Goal: Task Accomplishment & Management: Manage account settings

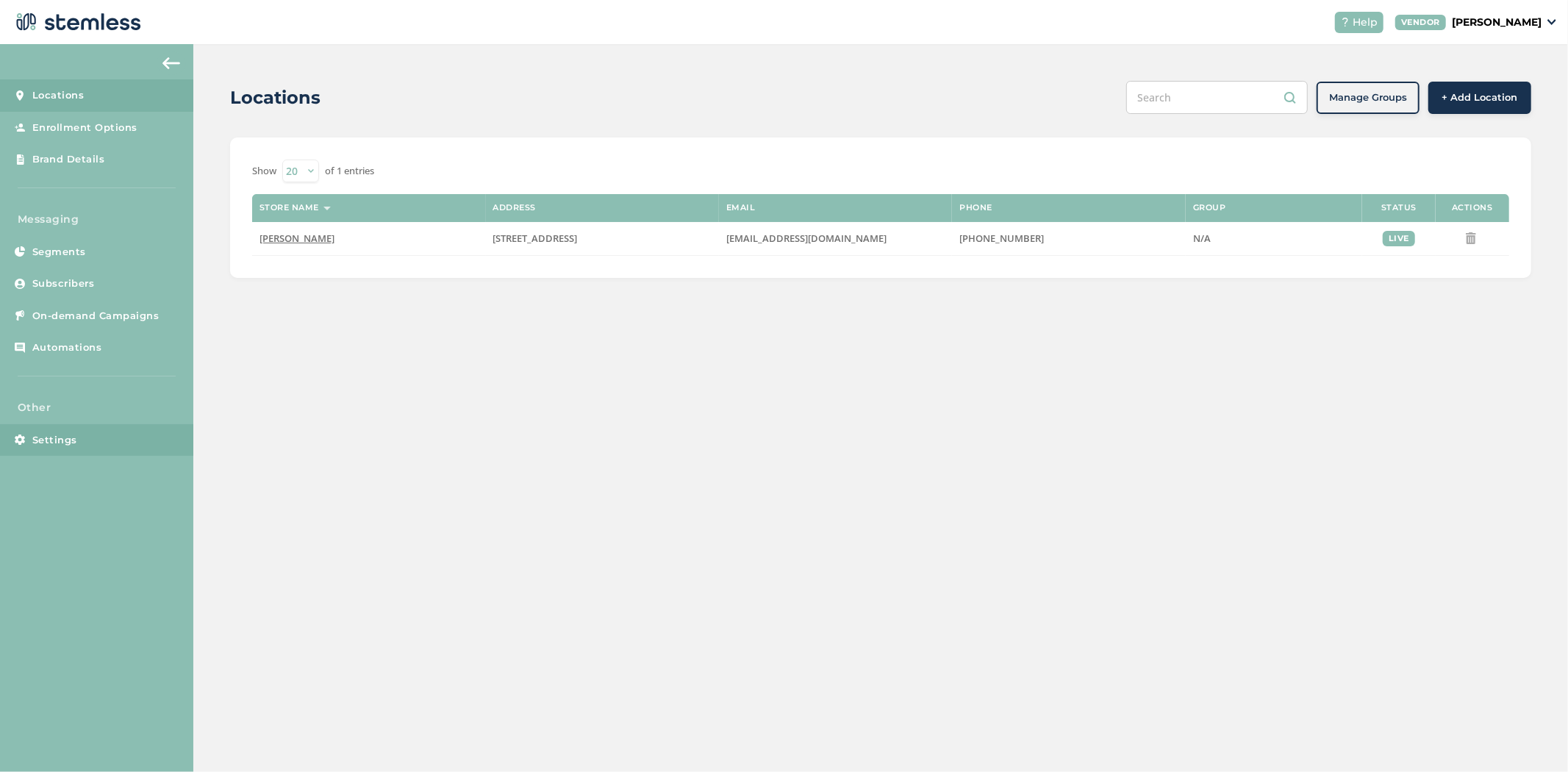
click at [57, 443] on span "Settings" at bounding box center [54, 440] width 44 height 15
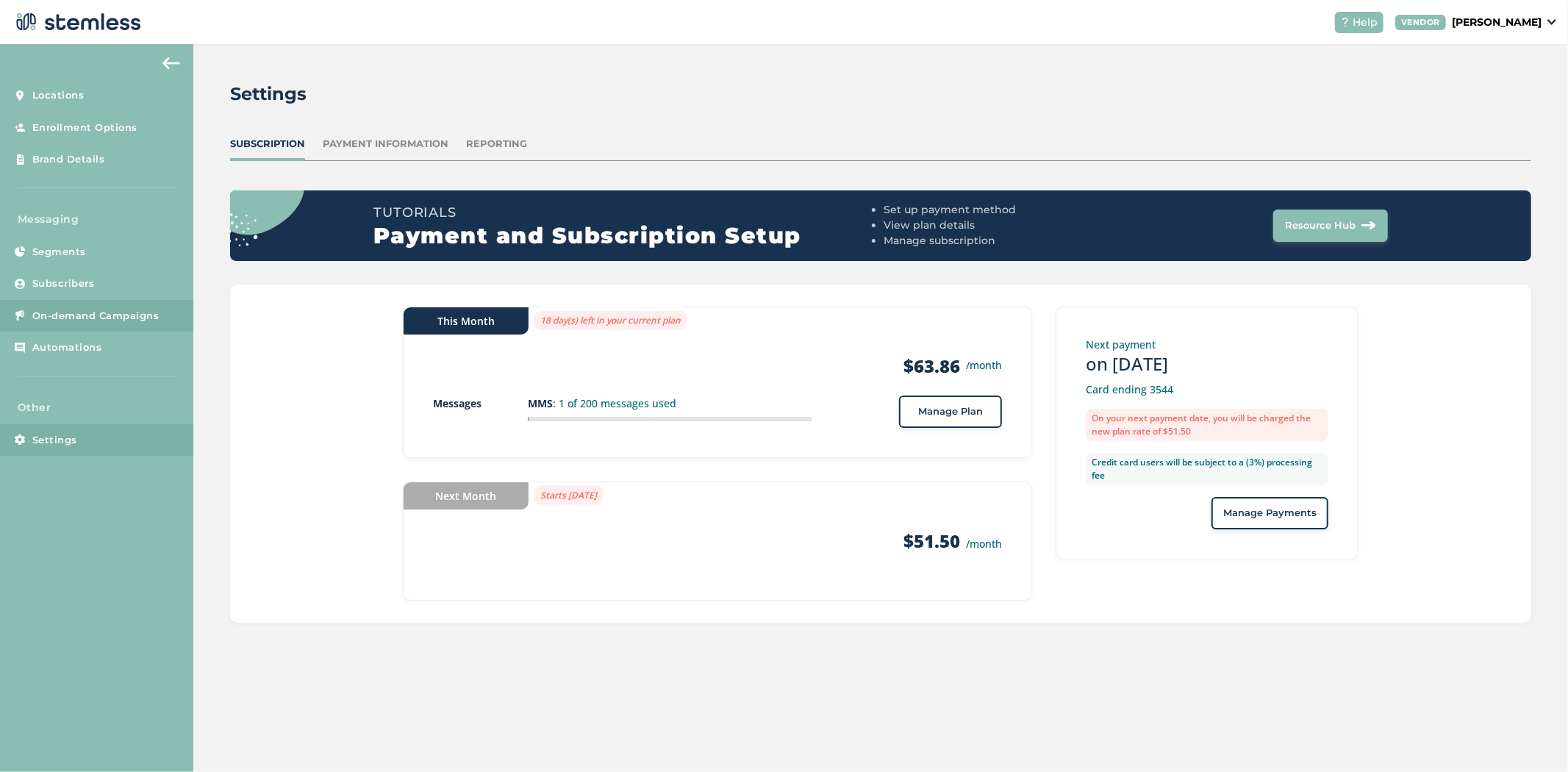
click at [53, 310] on span "On-demand Campaigns" at bounding box center [95, 316] width 127 height 15
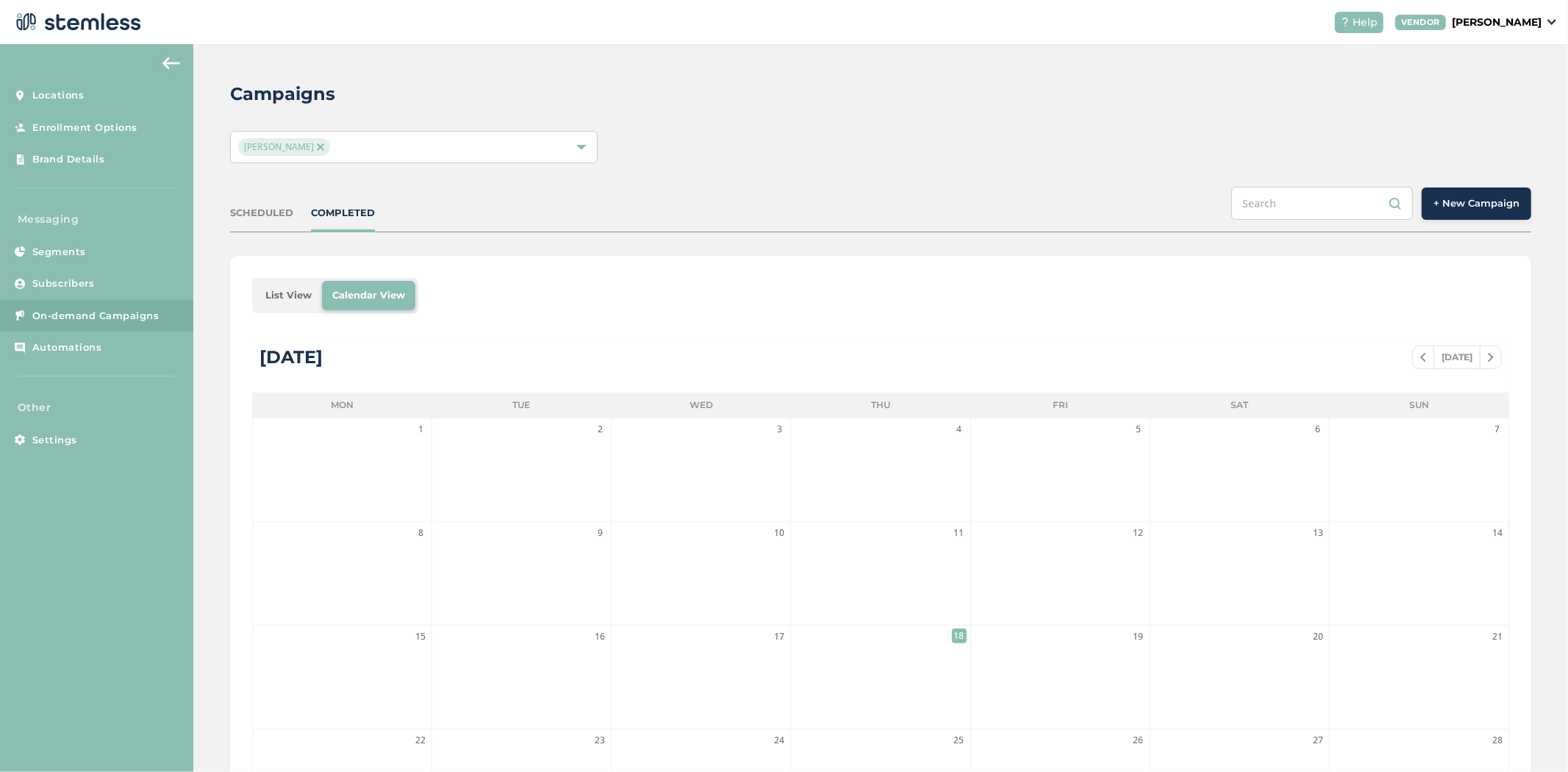
click at [291, 303] on li "List View" at bounding box center [288, 295] width 67 height 29
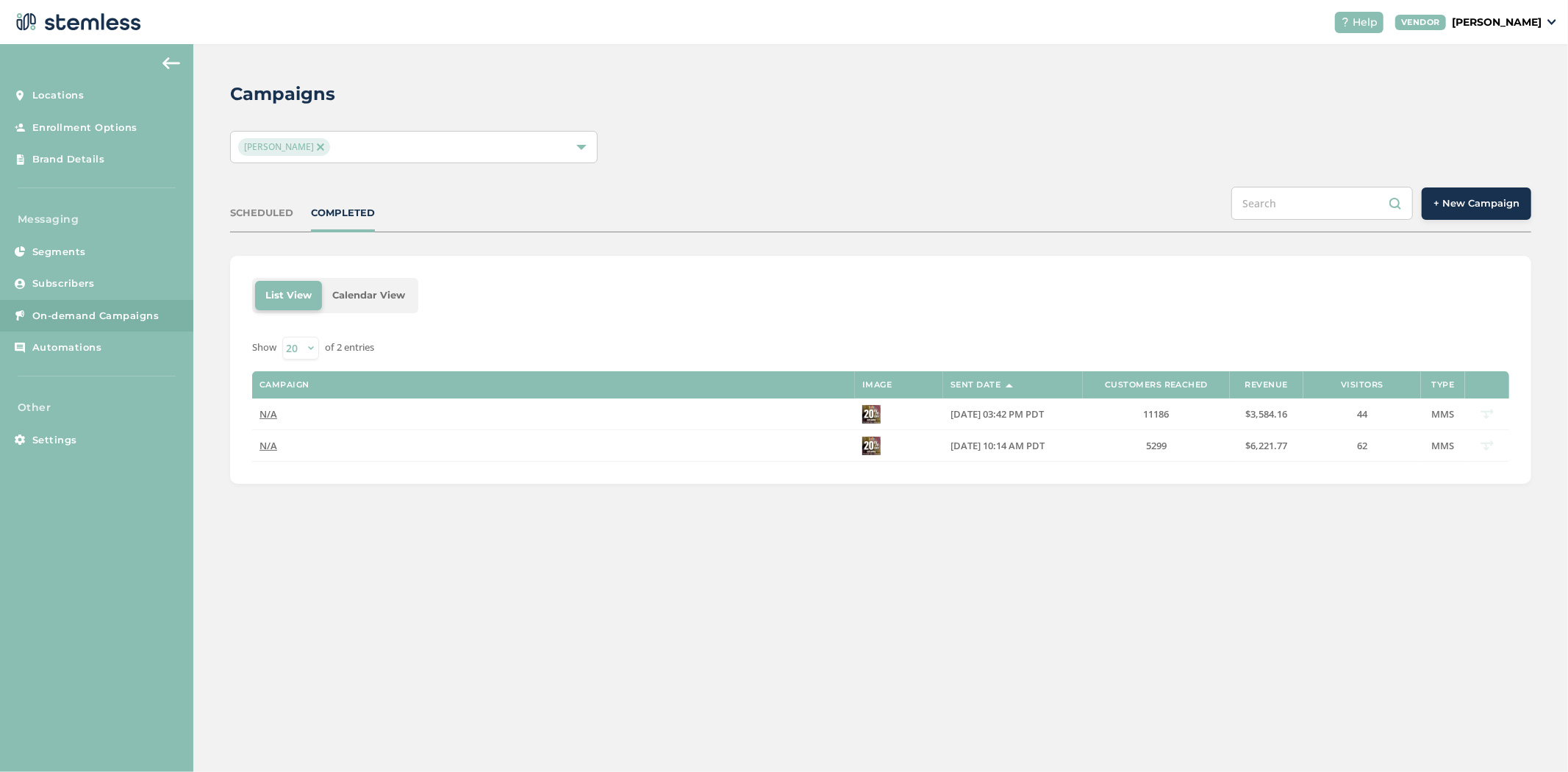
click at [1509, 28] on p "[PERSON_NAME]" at bounding box center [1496, 22] width 90 height 15
click at [1498, 104] on link "Logout" at bounding box center [1504, 106] width 72 height 15
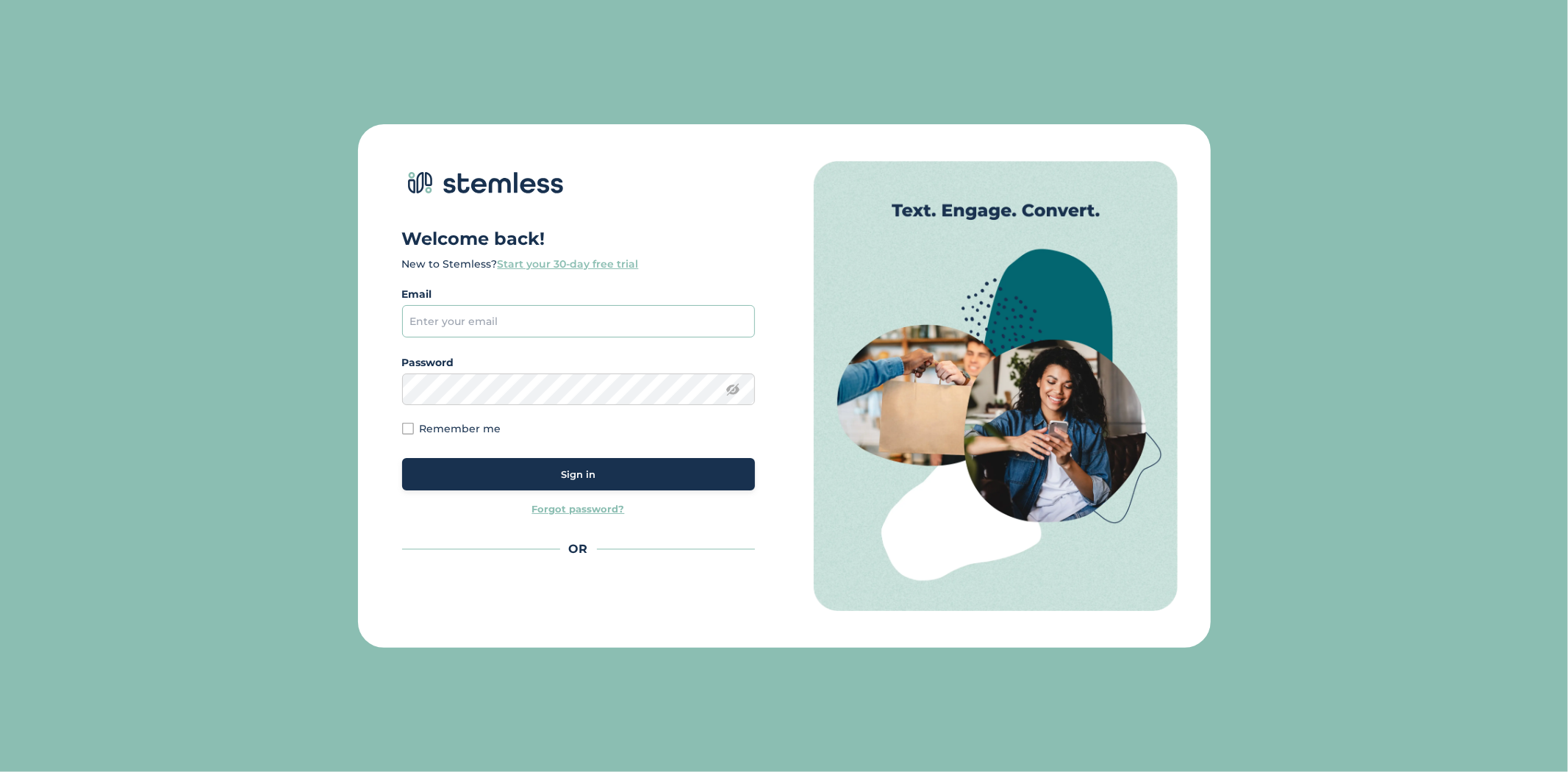
click at [502, 317] on input "email" at bounding box center [578, 321] width 353 height 32
type input "[PERSON_NAME][EMAIL_ADDRESS][DOMAIN_NAME]"
click at [684, 481] on div "Sign in" at bounding box center [578, 475] width 329 height 15
